Goal: Task Accomplishment & Management: Manage account settings

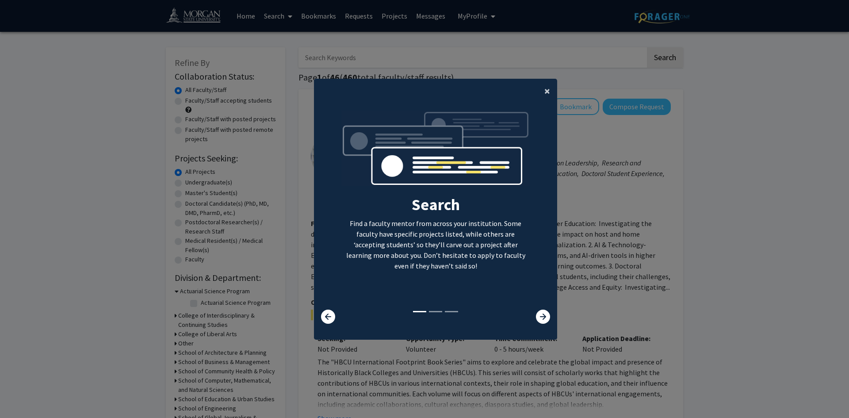
click at [547, 92] on span "×" at bounding box center [547, 91] width 6 height 14
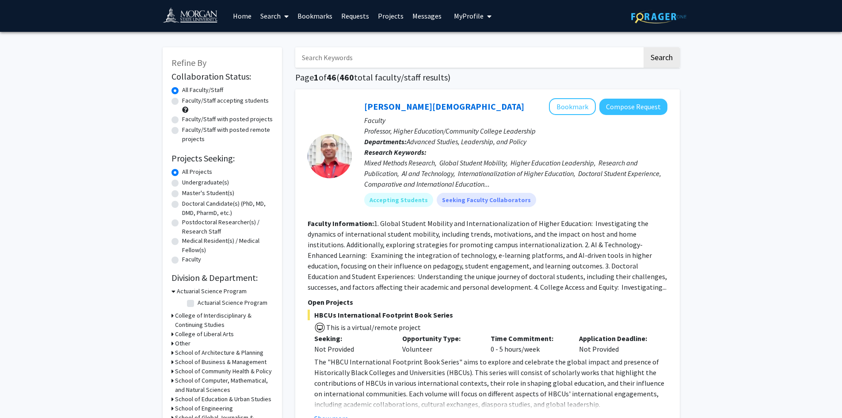
click at [460, 15] on span "My Profile" at bounding box center [469, 15] width 30 height 9
click at [484, 49] on span "View Profile" at bounding box center [509, 51] width 54 height 10
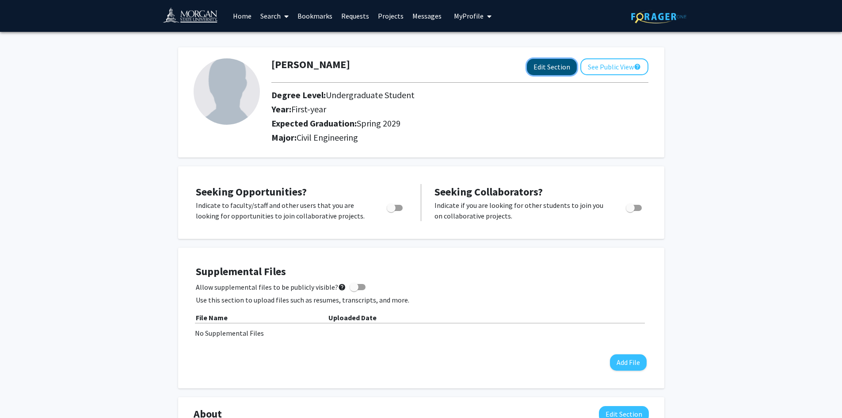
click at [532, 61] on button "Edit Section" at bounding box center [552, 67] width 50 height 16
select select "first-year"
select select "45: spring_2029"
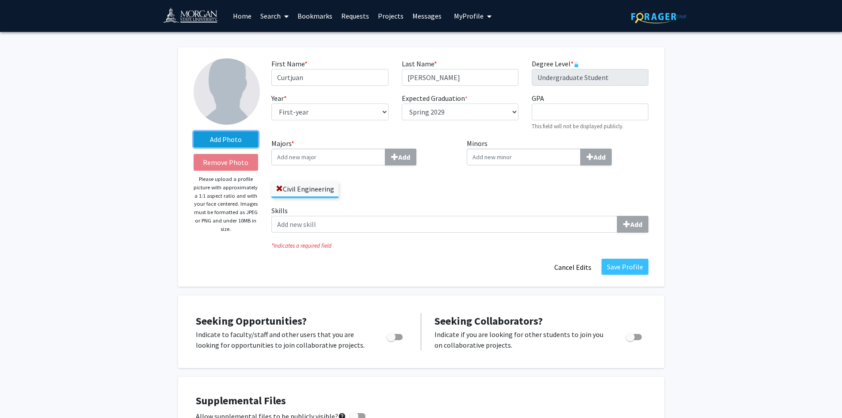
click at [240, 139] on label "Add Photo" at bounding box center [226, 139] width 65 height 16
click at [0, 0] on input "Add Photo" at bounding box center [0, 0] width 0 height 0
click at [223, 142] on label "Add Photo" at bounding box center [226, 139] width 65 height 16
click at [0, 0] on input "Add Photo" at bounding box center [0, 0] width 0 height 0
click at [216, 137] on label "Add Photo" at bounding box center [226, 139] width 65 height 16
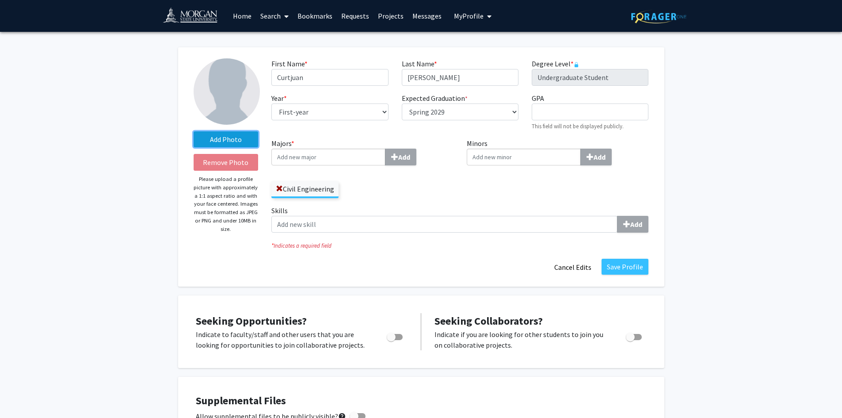
click at [0, 0] on input "Add Photo" at bounding box center [0, 0] width 0 height 0
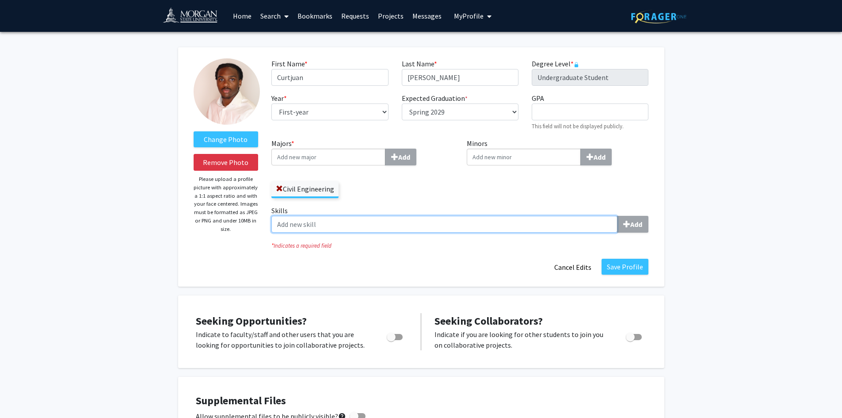
click at [308, 226] on input "Skills Add" at bounding box center [445, 224] width 346 height 17
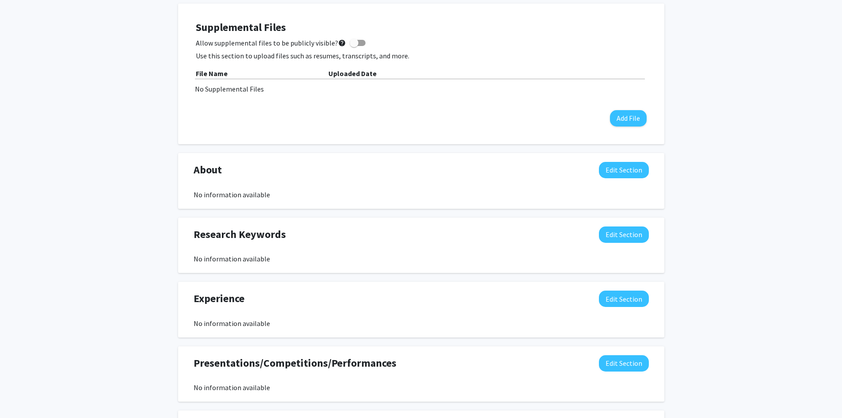
scroll to position [295, 0]
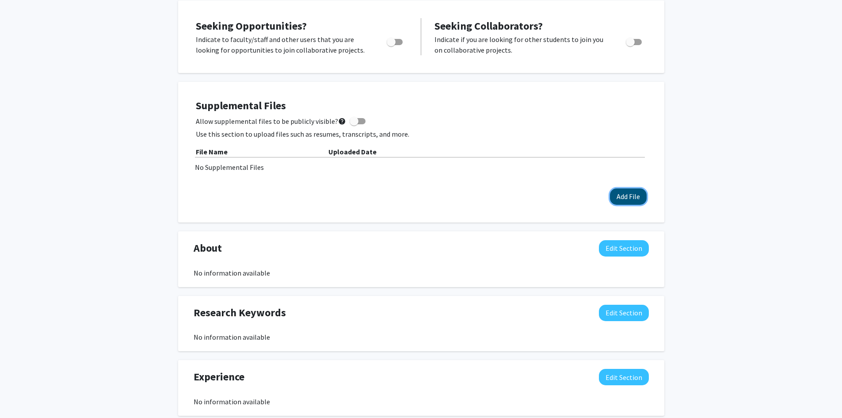
click at [630, 202] on button "Add File" at bounding box center [628, 196] width 37 height 16
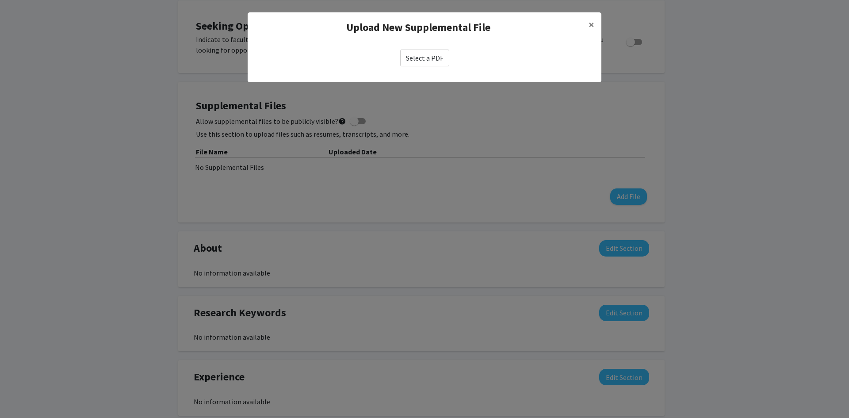
click at [424, 57] on label "Select a PDF" at bounding box center [424, 58] width 49 height 17
click at [0, 0] on input "Select a PDF" at bounding box center [0, 0] width 0 height 0
click at [596, 25] on button "×" at bounding box center [591, 24] width 20 height 25
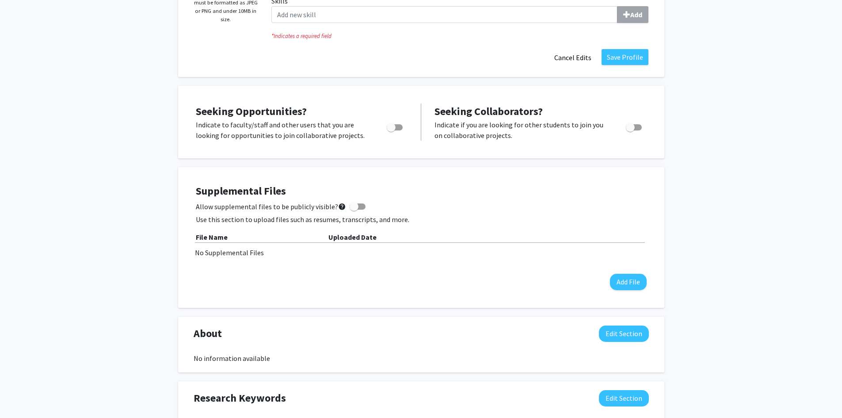
scroll to position [209, 0]
click at [391, 127] on span "Toggle" at bounding box center [391, 127] width 9 height 9
click at [391, 131] on input "Are you actively seeking opportunities?" at bounding box center [391, 131] width 0 height 0
checkbox input "true"
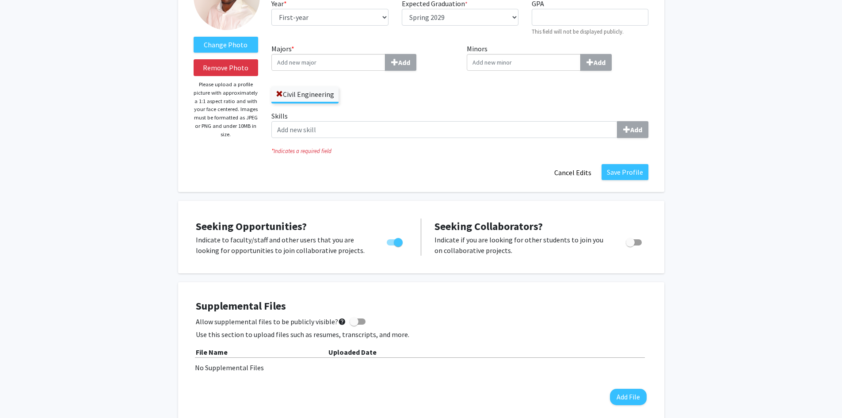
scroll to position [94, 0]
click at [366, 130] on input "Skills Add" at bounding box center [445, 130] width 346 height 17
click at [563, 112] on label "Skills Add" at bounding box center [460, 124] width 377 height 27
click at [563, 122] on input "Skills Add" at bounding box center [445, 130] width 346 height 17
click at [478, 125] on input "Skills Add" at bounding box center [445, 130] width 346 height 17
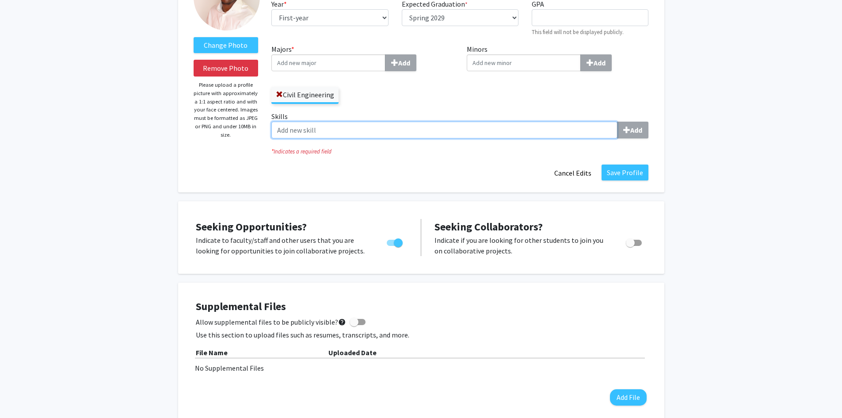
click at [616, 123] on input "Skills Add" at bounding box center [445, 130] width 346 height 17
click at [516, 135] on input "Skills Add" at bounding box center [445, 130] width 346 height 17
click at [465, 306] on h4 "Supplemental Files" at bounding box center [421, 306] width 451 height 13
click at [432, 134] on input "General Chemistry, Physics 101, College Algebra," at bounding box center [445, 130] width 346 height 17
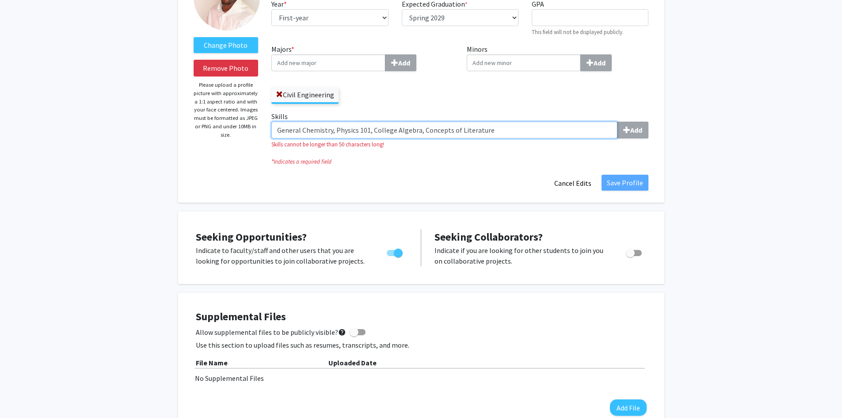
type input "General Chemistry, Physics 101, College Algebra, Concepts of Literature"
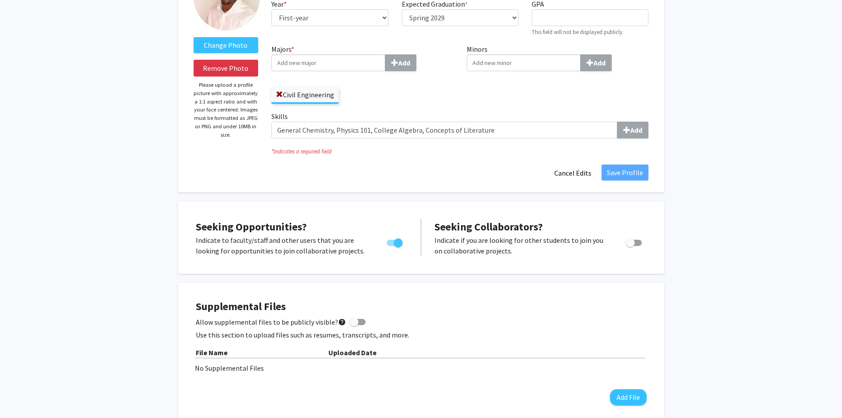
click at [480, 162] on fg-title-edit "First Name * required Curtjuan Last Name * required [PERSON_NAME] Degree Level …" at bounding box center [460, 72] width 377 height 217
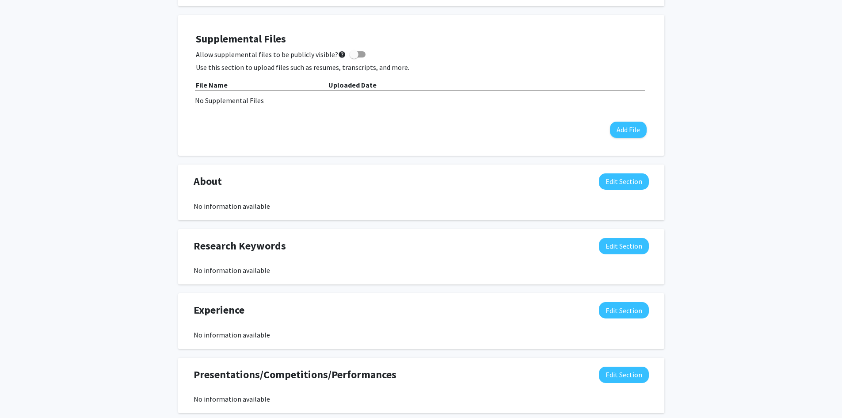
scroll to position [390, 0]
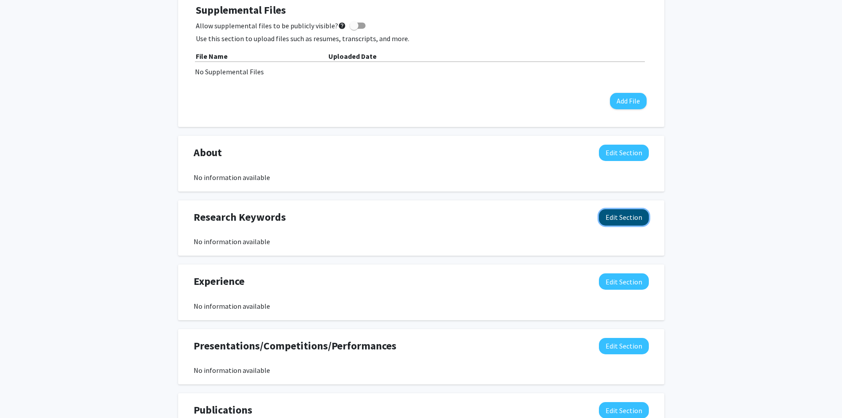
click at [614, 214] on button "Edit Section" at bounding box center [624, 217] width 50 height 16
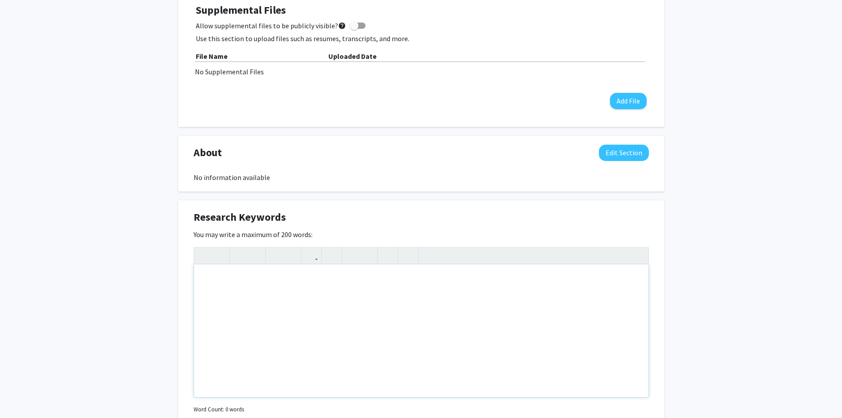
click at [327, 281] on div "Note to users with screen readers: Please deactivate our accessibility plugin f…" at bounding box center [421, 330] width 455 height 133
click at [317, 275] on div "I am interested in enviromental, energy, urban design," at bounding box center [421, 330] width 455 height 133
click at [377, 281] on div "I am interested in enviromental, energy, and urban design," at bounding box center [421, 330] width 455 height 133
click at [412, 278] on div "I am interested in environmental, energy, and urban design, research" at bounding box center [421, 330] width 455 height 133
type textarea "I am interested in environmental, energy, and urban design, research."
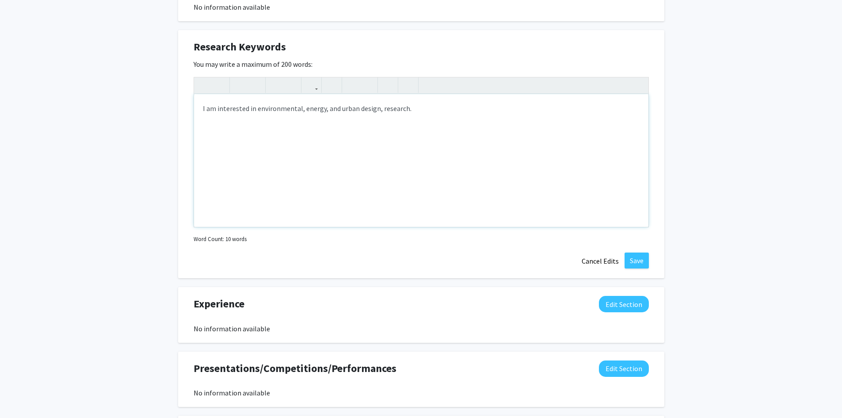
scroll to position [561, 0]
click at [687, 150] on div "Change Photo Remove Photo Please upload a profile picture with approximately a …" at bounding box center [421, 18] width 842 height 1094
click at [633, 264] on button "Save" at bounding box center [637, 260] width 24 height 16
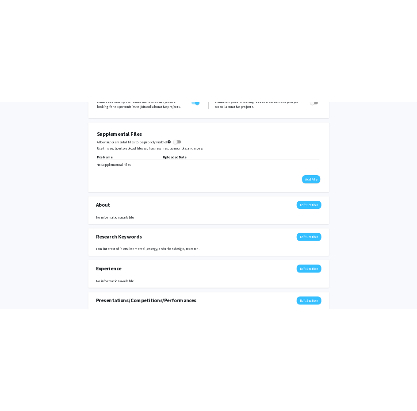
scroll to position [336, 0]
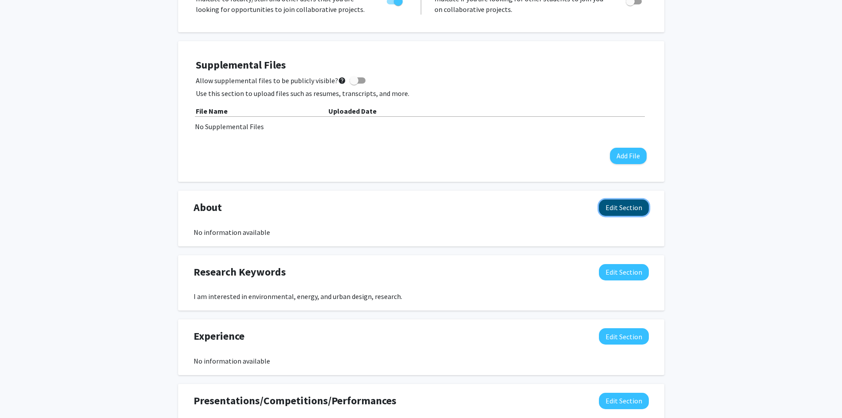
click at [617, 206] on button "Edit Section" at bounding box center [624, 207] width 50 height 16
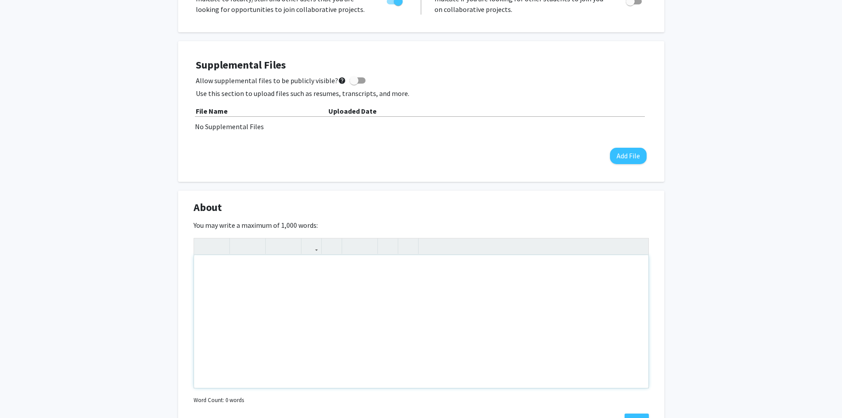
click at [375, 307] on div "Note to users with screen readers: Please deactivate our accessibility plugin f…" at bounding box center [421, 321] width 455 height 133
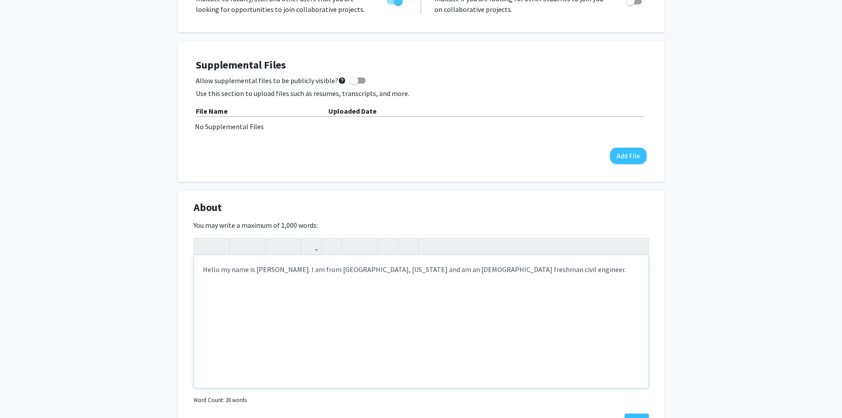
click at [413, 279] on div "Hello my name is [PERSON_NAME]. I am from [GEOGRAPHIC_DATA], [US_STATE] and am …" at bounding box center [421, 321] width 455 height 133
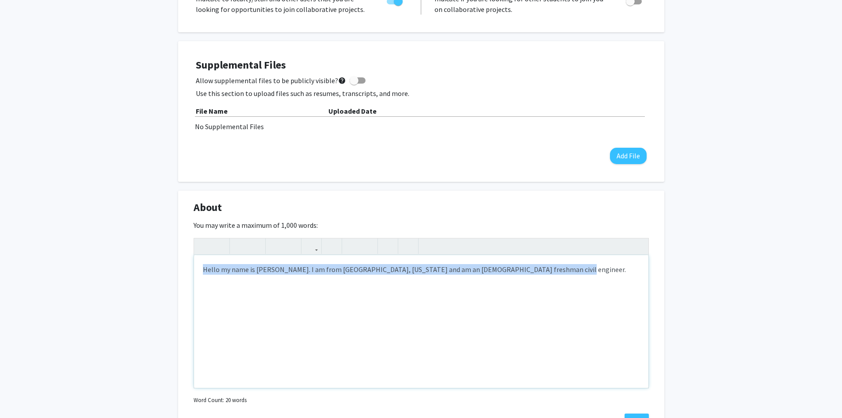
drag, startPoint x: 203, startPoint y: 268, endPoint x: 630, endPoint y: 269, distance: 427.2
click at [630, 269] on div "Hello my name is [PERSON_NAME]. I am from [GEOGRAPHIC_DATA], [US_STATE] and am …" at bounding box center [421, 321] width 455 height 133
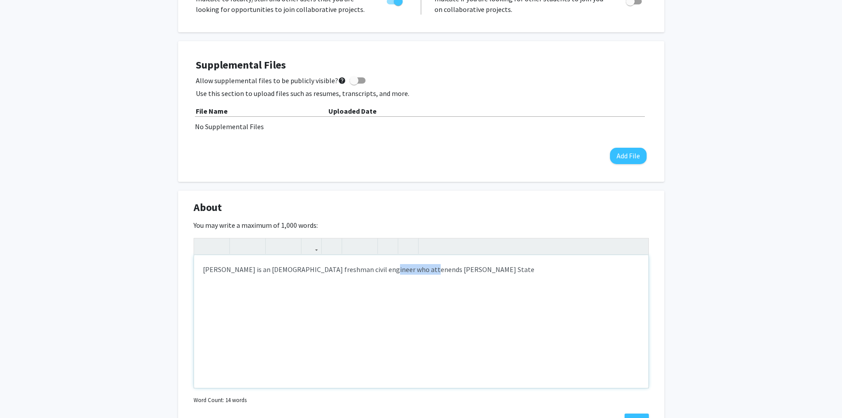
drag, startPoint x: 411, startPoint y: 270, endPoint x: 371, endPoint y: 273, distance: 40.8
click at [371, 273] on div "[PERSON_NAME] is an [DEMOGRAPHIC_DATA] freshman civil engineer who attenends [P…" at bounding box center [421, 321] width 455 height 133
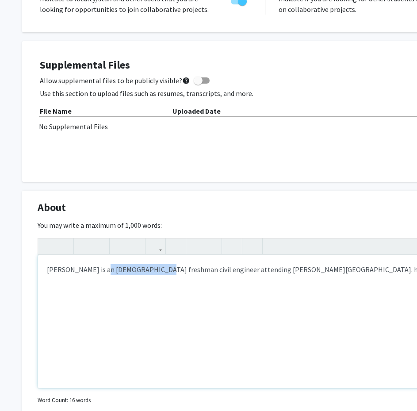
drag, startPoint x: 100, startPoint y: 272, endPoint x: 146, endPoint y: 270, distance: 46.0
click at [146, 270] on div "[PERSON_NAME] is an [DEMOGRAPHIC_DATA] freshman civil engineer attending [PERSO…" at bounding box center [265, 321] width 455 height 133
drag, startPoint x: 135, startPoint y: 271, endPoint x: 205, endPoint y: 275, distance: 70.0
click at [205, 275] on div "[PERSON_NAME] is a freshman civil engineer attending [PERSON_NAME][GEOGRAPHIC_D…" at bounding box center [265, 321] width 455 height 133
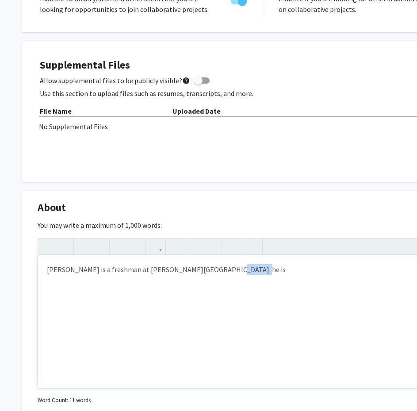
drag, startPoint x: 211, startPoint y: 271, endPoint x: 255, endPoint y: 276, distance: 44.1
click at [255, 276] on div "[PERSON_NAME] is a freshman at [PERSON_NAME][GEOGRAPHIC_DATA]. he is" at bounding box center [265, 321] width 455 height 133
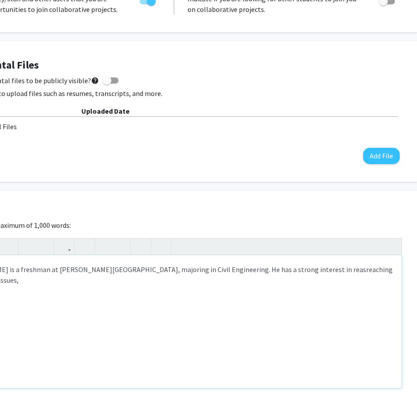
scroll to position [336, 50]
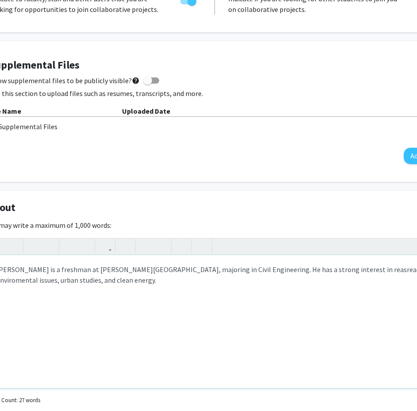
drag, startPoint x: 344, startPoint y: 275, endPoint x: 357, endPoint y: 270, distance: 13.7
drag, startPoint x: 378, startPoint y: 277, endPoint x: 395, endPoint y: 266, distance: 20.7
click at [100, 287] on div "[PERSON_NAME] is a freshman at [PERSON_NAME][GEOGRAPHIC_DATA], majoring in Civi…" at bounding box center [215, 321] width 455 height 133
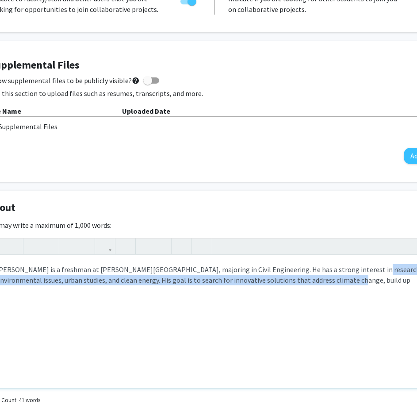
drag, startPoint x: 309, startPoint y: 279, endPoint x: 346, endPoint y: 273, distance: 37.7
click at [346, 273] on div "[PERSON_NAME] is a freshman at [PERSON_NAME][GEOGRAPHIC_DATA], majoring in Civi…" at bounding box center [215, 321] width 455 height 133
click at [311, 286] on div "[PERSON_NAME] is a freshman at [PERSON_NAME][GEOGRAPHIC_DATA], majoring in Civi…" at bounding box center [215, 321] width 455 height 133
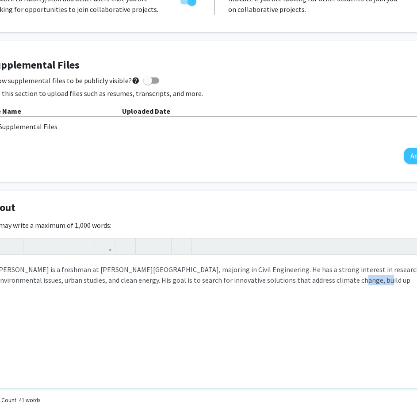
drag, startPoint x: 311, startPoint y: 286, endPoint x: 342, endPoint y: 290, distance: 31.3
click at [342, 290] on div "[PERSON_NAME] is a freshman at [PERSON_NAME][GEOGRAPHIC_DATA], majoring in Civi…" at bounding box center [215, 321] width 455 height 133
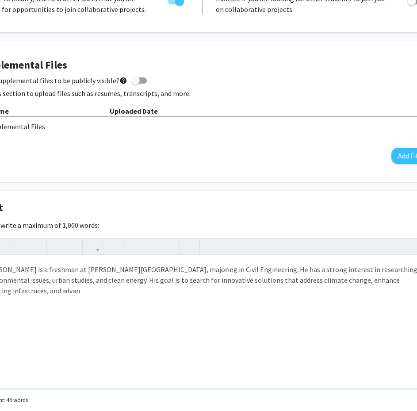
scroll to position [336, 66]
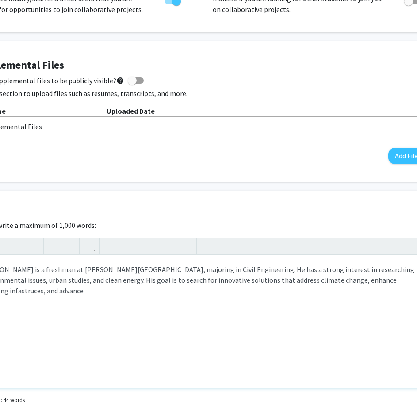
click at [395, 283] on div "[PERSON_NAME] is a freshman at [PERSON_NAME][GEOGRAPHIC_DATA], majoring in Civi…" at bounding box center [199, 321] width 455 height 133
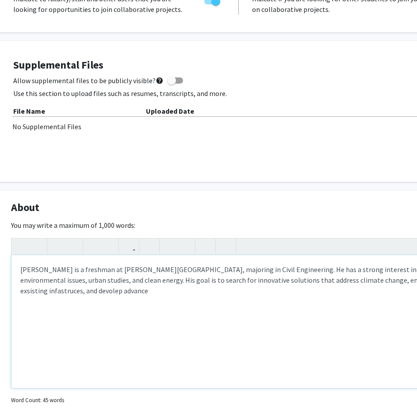
scroll to position [336, 26]
click at [67, 293] on div "[PERSON_NAME] is a freshman at [PERSON_NAME][GEOGRAPHIC_DATA], majoring in Civi…" at bounding box center [239, 321] width 455 height 133
click at [374, 284] on div "[PERSON_NAME] is a freshman at [PERSON_NAME][GEOGRAPHIC_DATA], majoring in Civi…" at bounding box center [239, 321] width 455 height 133
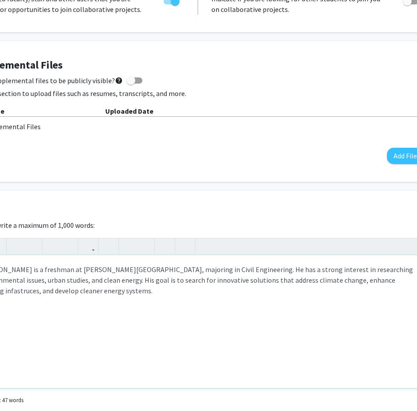
scroll to position [336, 68]
drag, startPoint x: 361, startPoint y: 275, endPoint x: 366, endPoint y: 279, distance: 6.6
click at [366, 279] on div "[PERSON_NAME] is a freshman at [PERSON_NAME][GEOGRAPHIC_DATA], majoring in Civi…" at bounding box center [197, 321] width 455 height 133
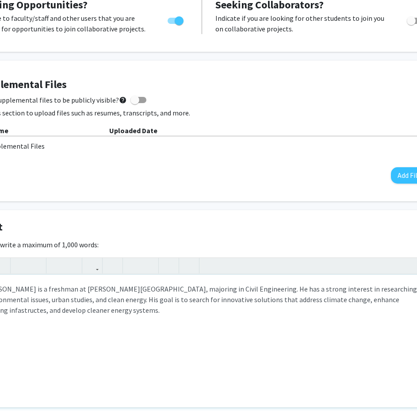
scroll to position [316, 63]
type textarea "[PERSON_NAME] is a freshman at [PERSON_NAME][GEOGRAPHIC_DATA], majoring in Civi…"
click at [168, 325] on div "[PERSON_NAME] is a freshman at [PERSON_NAME][GEOGRAPHIC_DATA], majoring in Civi…" at bounding box center [202, 341] width 455 height 133
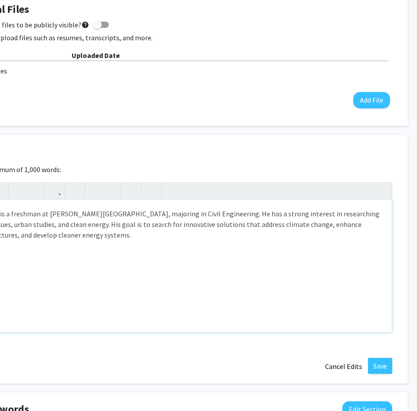
scroll to position [391, 114]
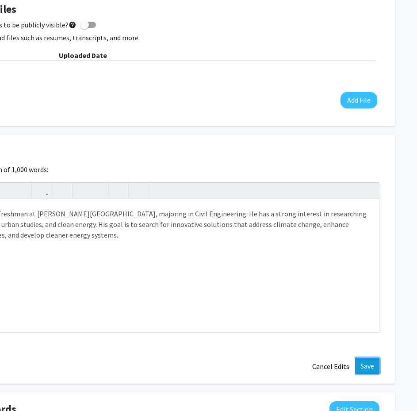
click at [369, 362] on button "Save" at bounding box center [367, 366] width 24 height 16
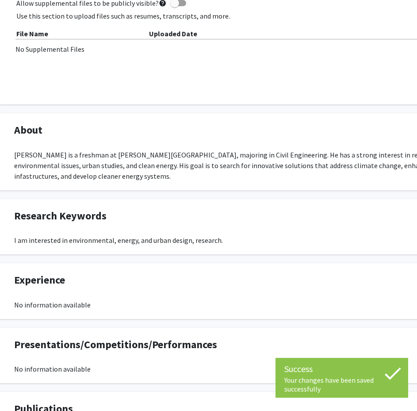
scroll to position [413, 23]
